Goal: Information Seeking & Learning: Learn about a topic

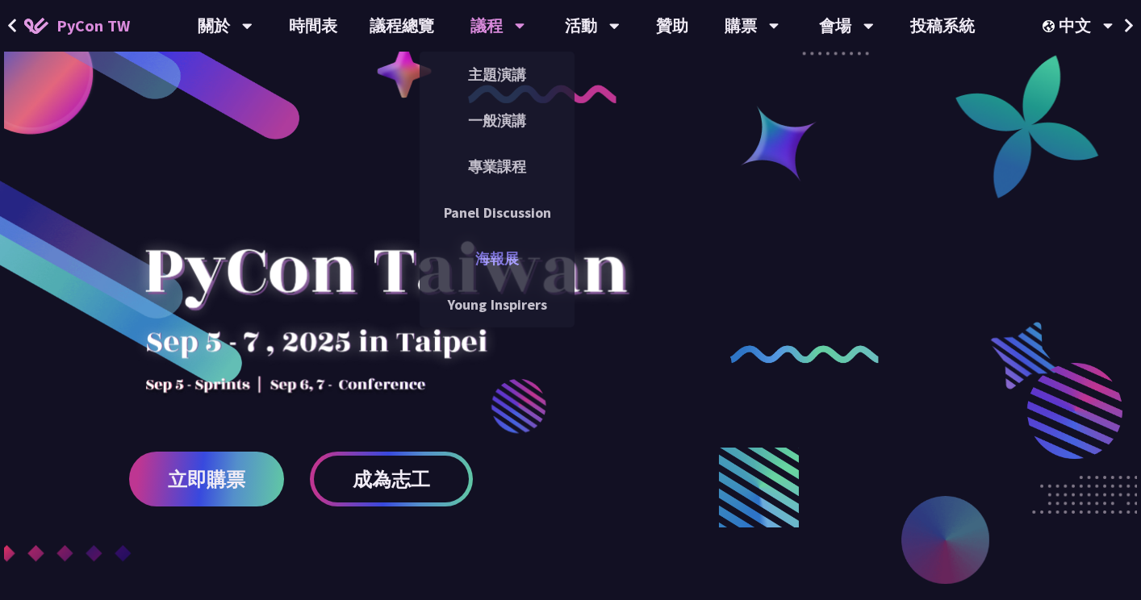
click at [511, 252] on link "海報展" at bounding box center [497, 259] width 155 height 38
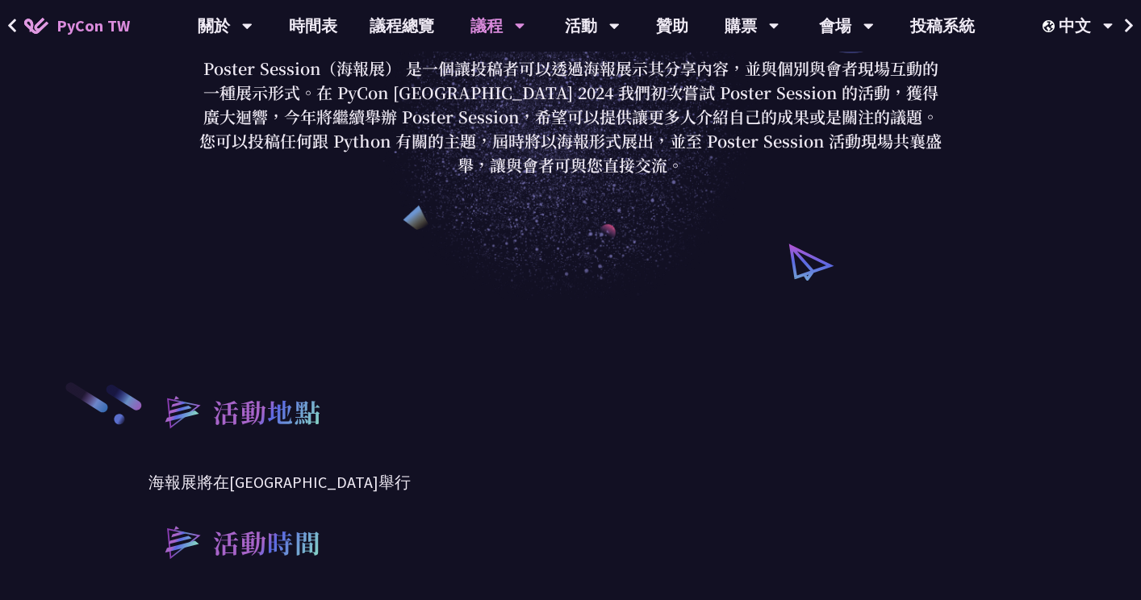
scroll to position [242, 0]
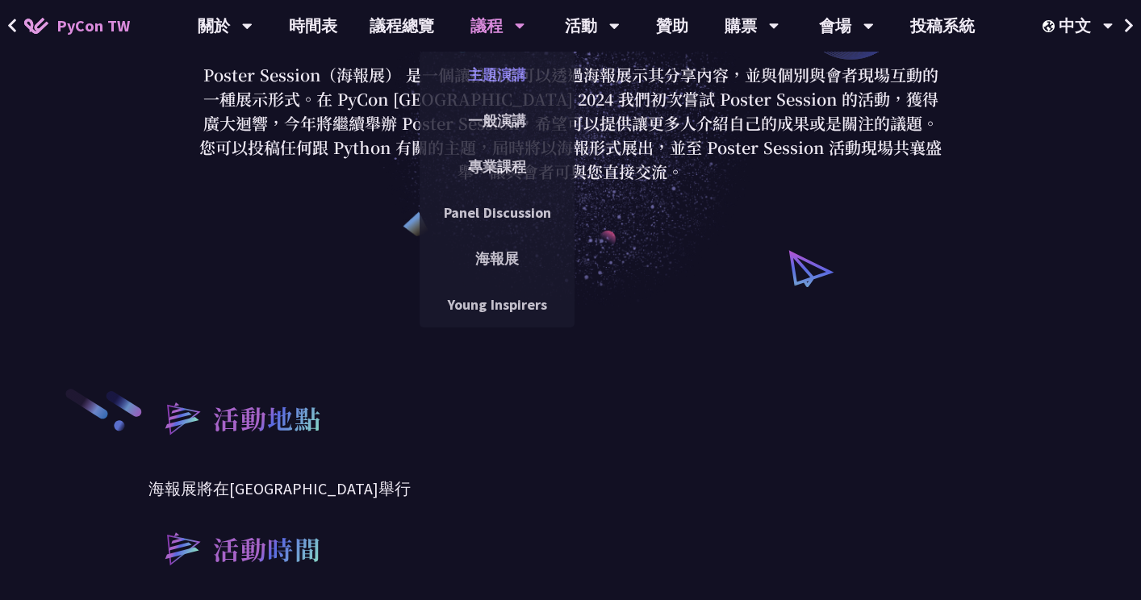
click at [500, 76] on link "主題演講" at bounding box center [497, 75] width 155 height 38
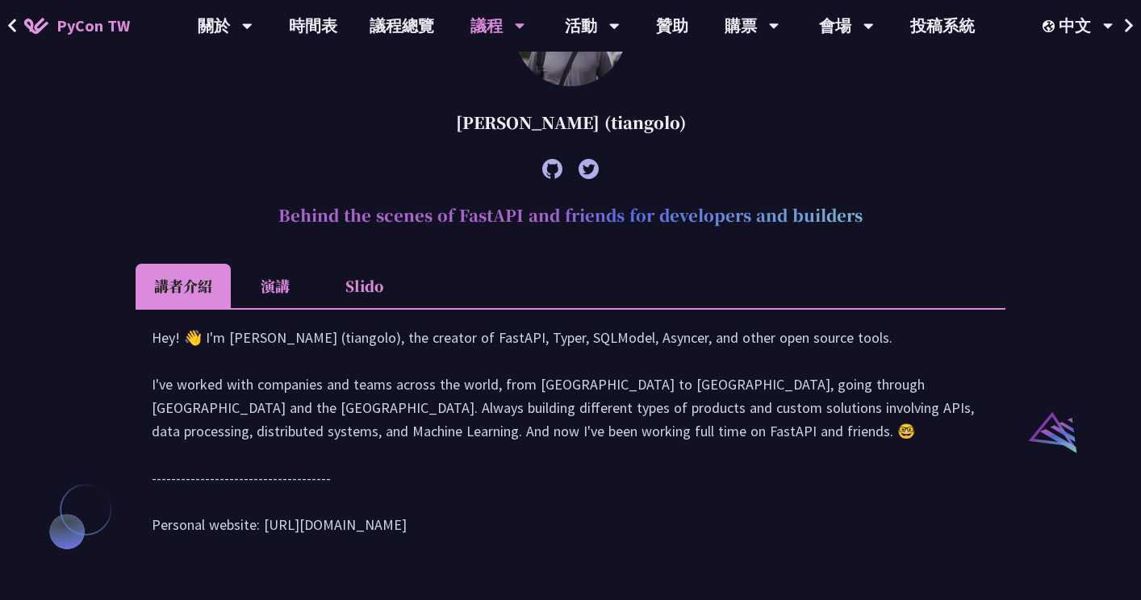
scroll to position [1775, 0]
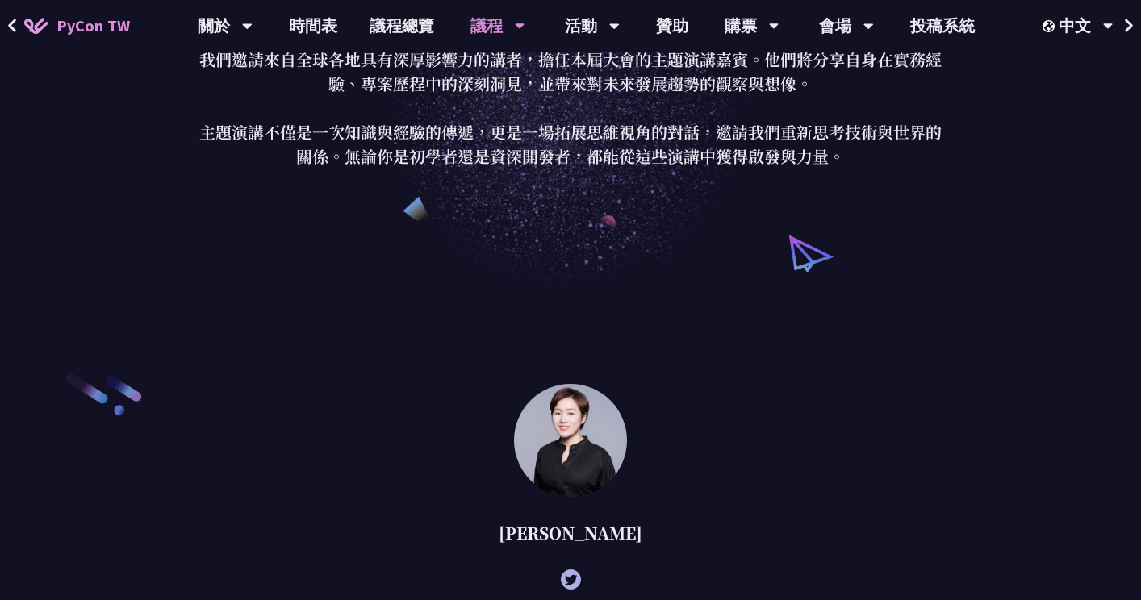
scroll to position [0, 0]
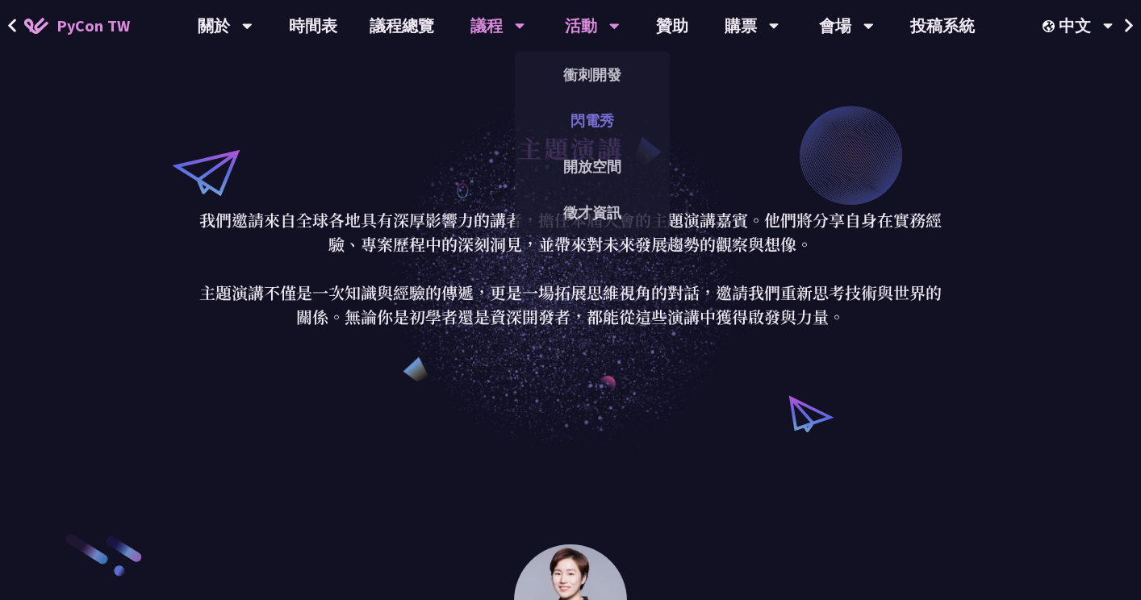
click at [574, 110] on link "閃電秀" at bounding box center [592, 121] width 155 height 38
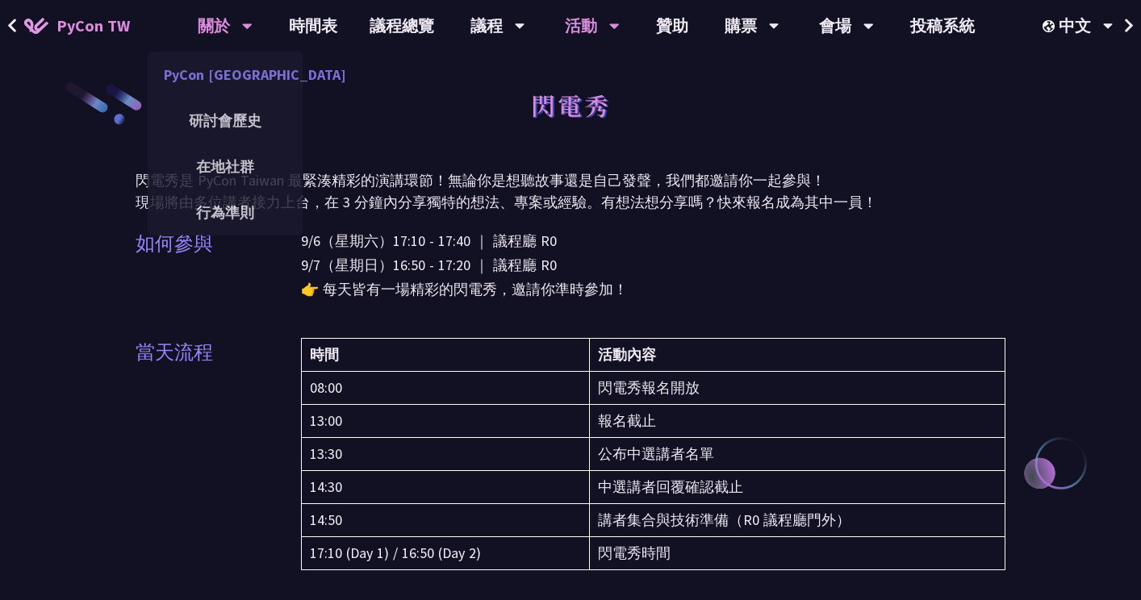
click at [211, 80] on link "PyCon [GEOGRAPHIC_DATA]" at bounding box center [225, 75] width 155 height 38
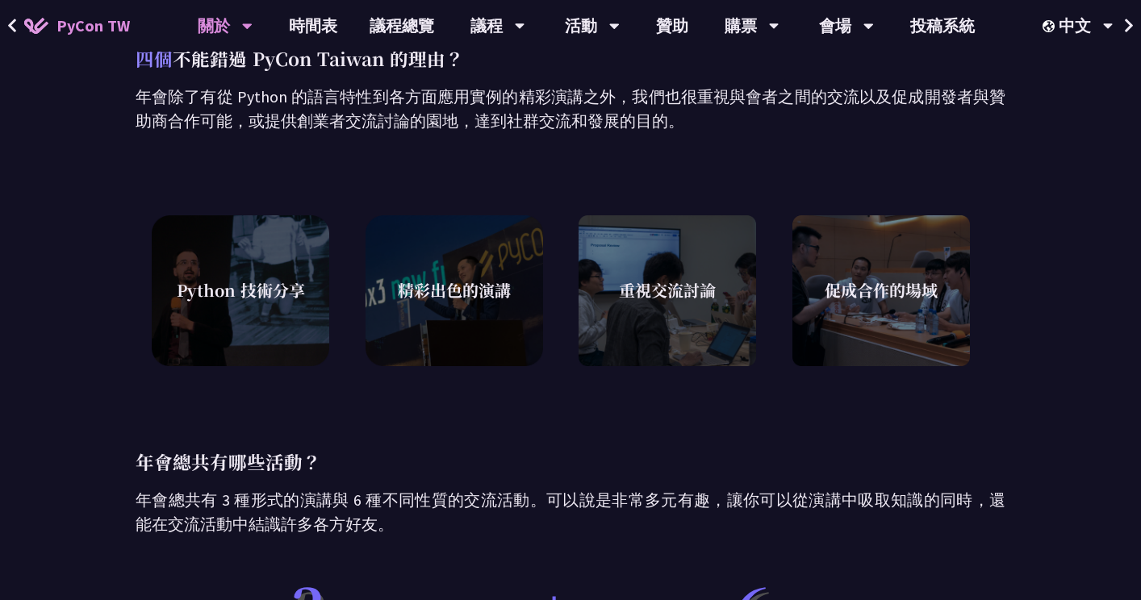
scroll to position [968, 0]
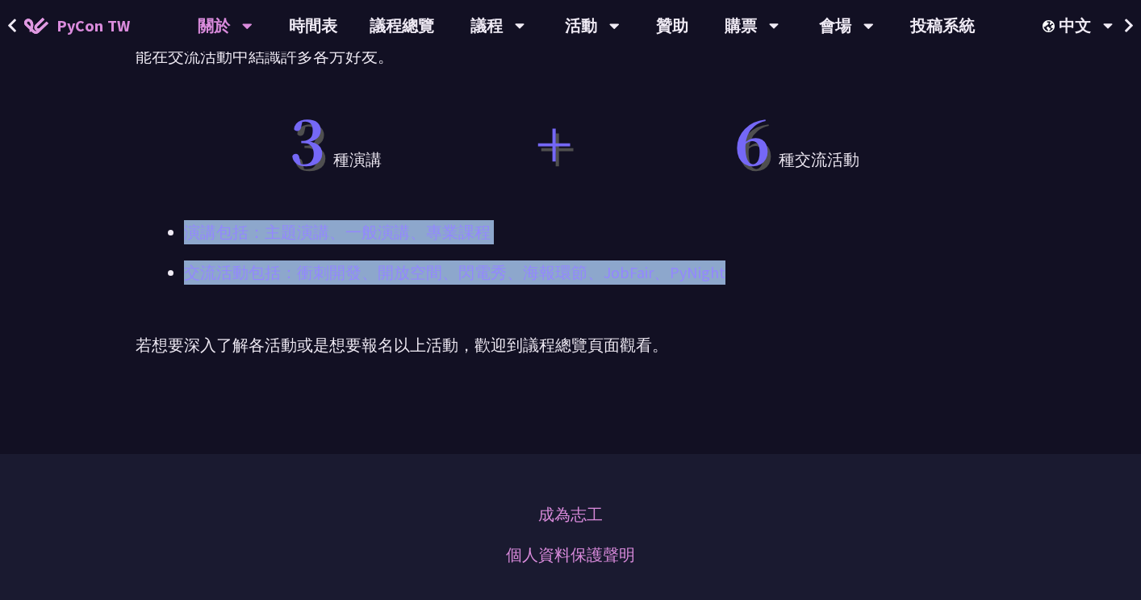
drag, startPoint x: 177, startPoint y: 235, endPoint x: 780, endPoint y: 273, distance: 604.7
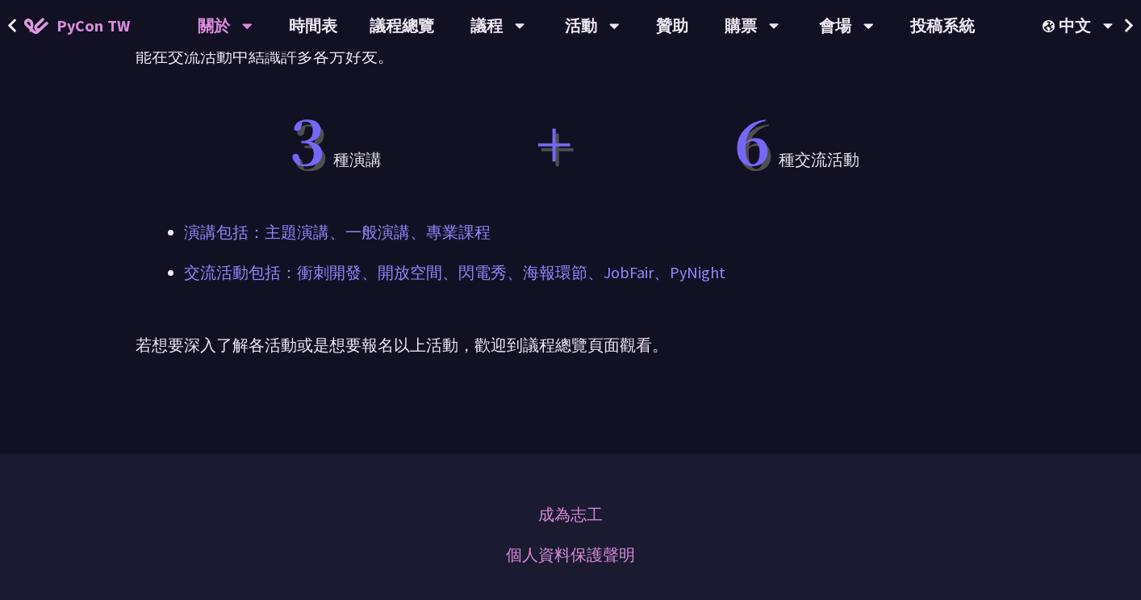
drag, startPoint x: 780, startPoint y: 273, endPoint x: 772, endPoint y: 297, distance: 24.7
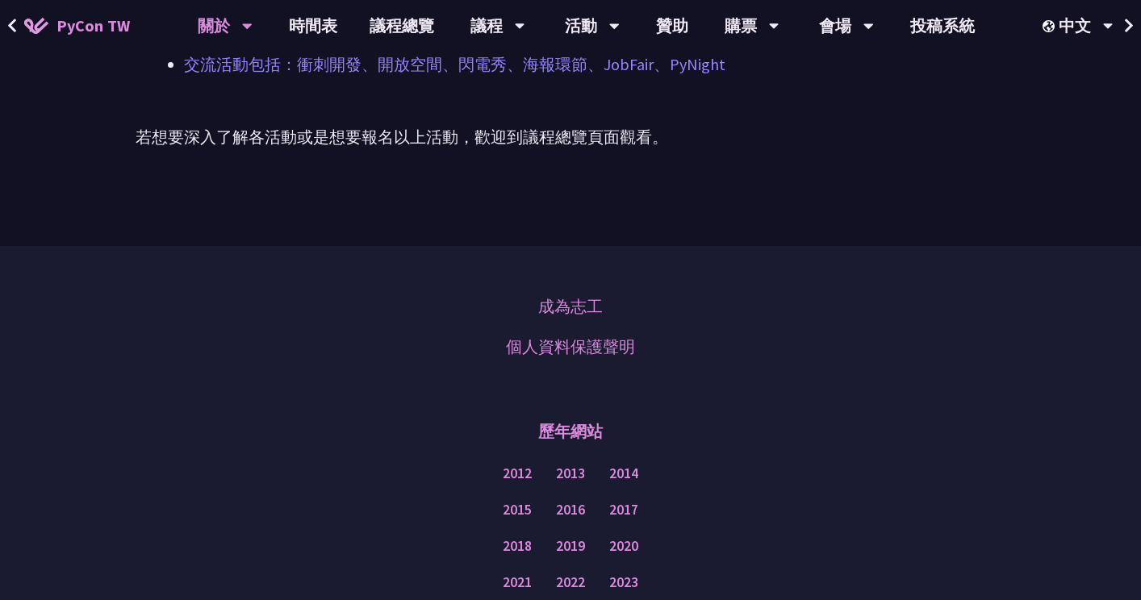
scroll to position [1371, 0]
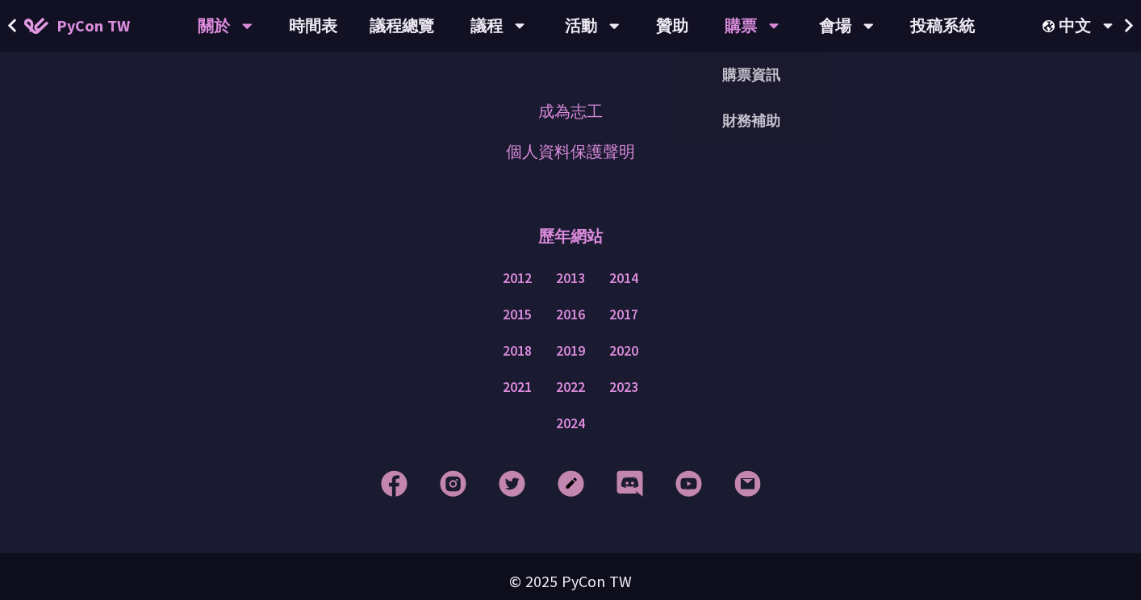
click at [781, 34] on div "購票 購票資訊 財務補助" at bounding box center [751, 26] width 95 height 52
click at [757, 68] on link "購票資訊" at bounding box center [751, 75] width 155 height 38
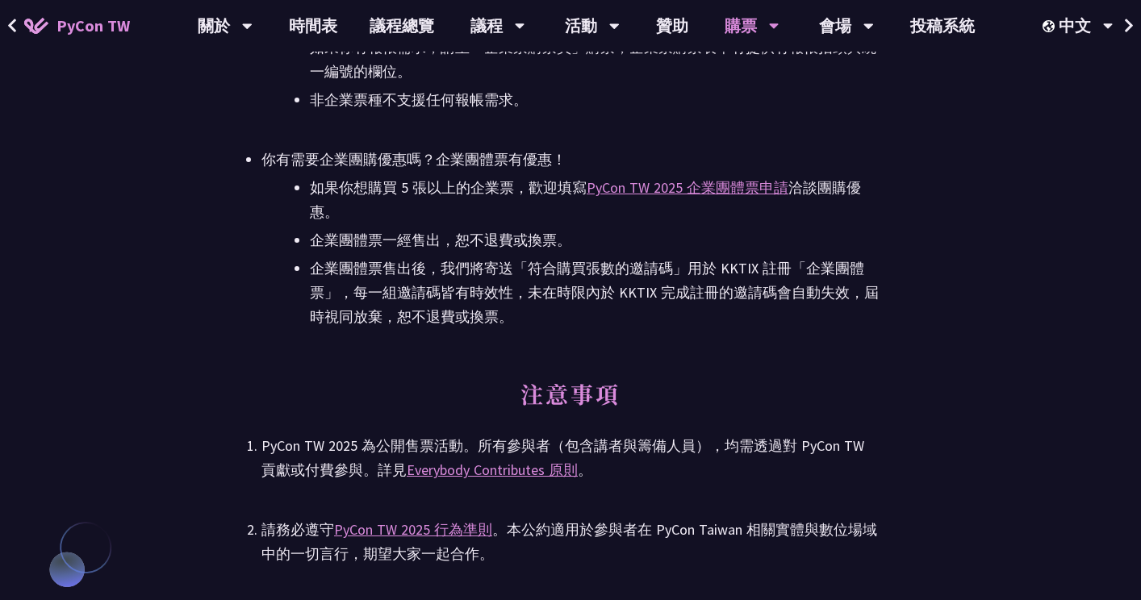
scroll to position [3711, 0]
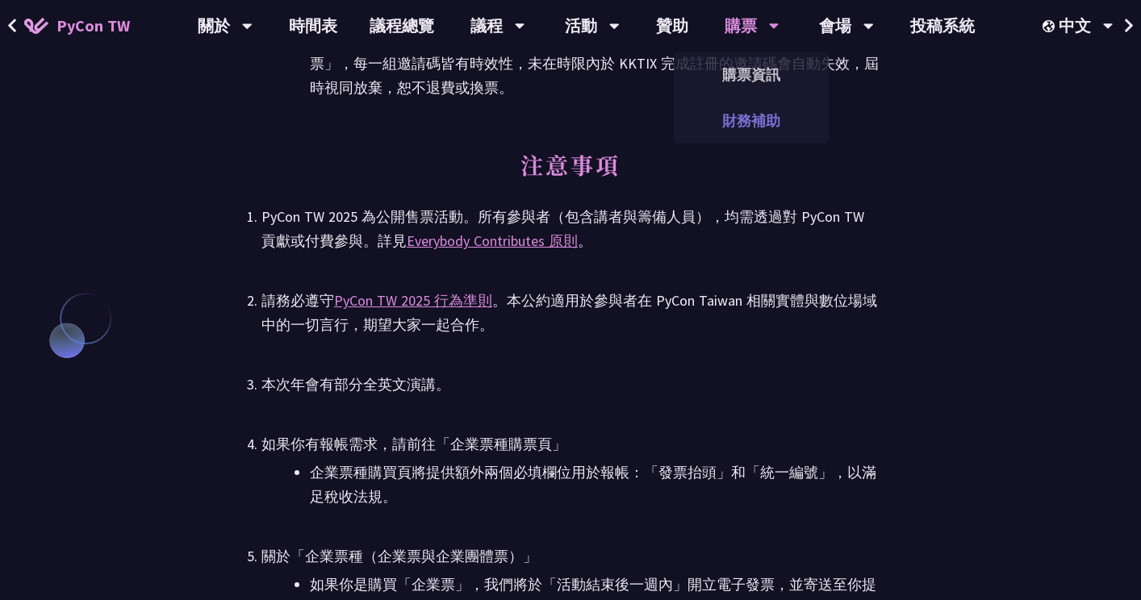
click at [762, 119] on link "財務補助" at bounding box center [751, 121] width 155 height 38
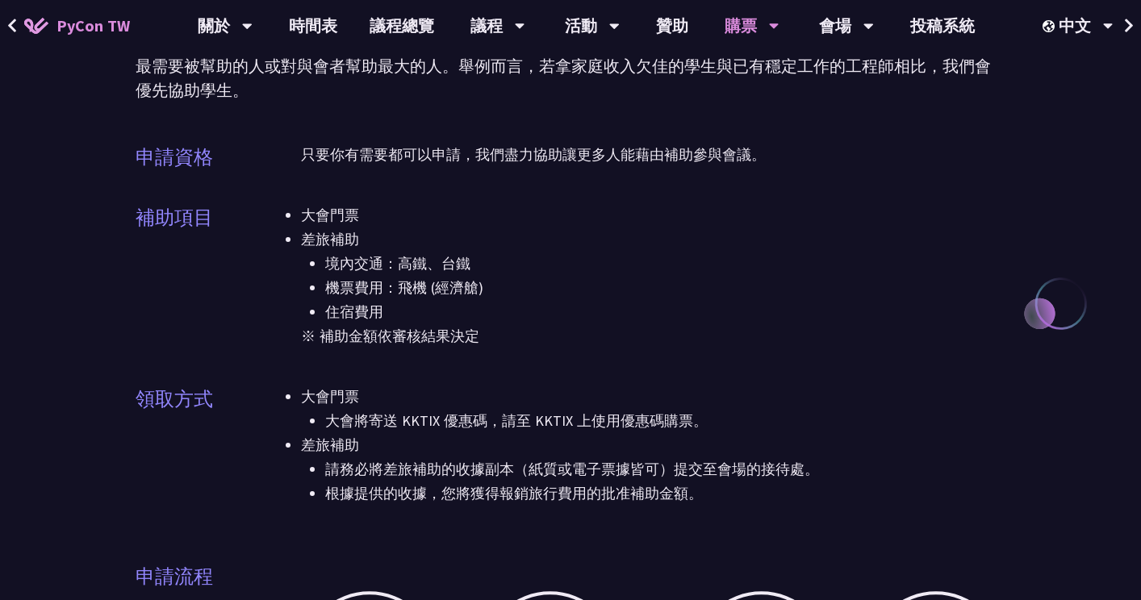
scroll to position [161, 0]
